Goal: Task Accomplishment & Management: Manage account settings

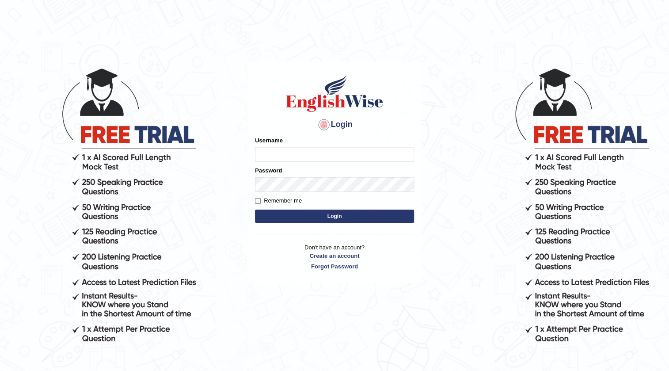
drag, startPoint x: 670, startPoint y: 0, endPoint x: 445, endPoint y: 69, distance: 235.2
click at [445, 69] on body "Login Please fix the following errors: Username Password Remember me Login Don'…" at bounding box center [334, 219] width 669 height 371
